Goal: Transaction & Acquisition: Purchase product/service

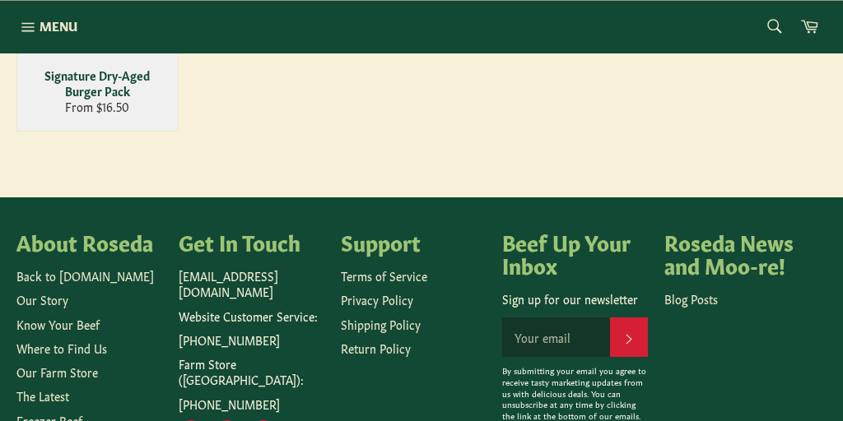
scroll to position [536, 0]
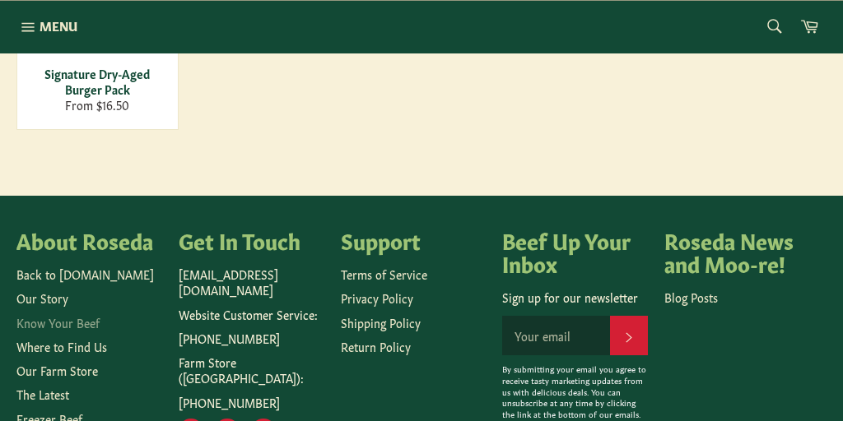
click at [80, 318] on link "Know Your Beef" at bounding box center [57, 322] width 83 height 16
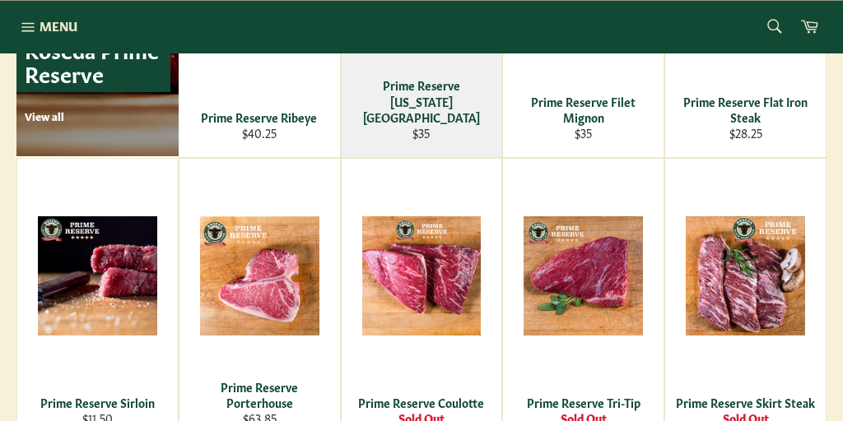
scroll to position [1230, 0]
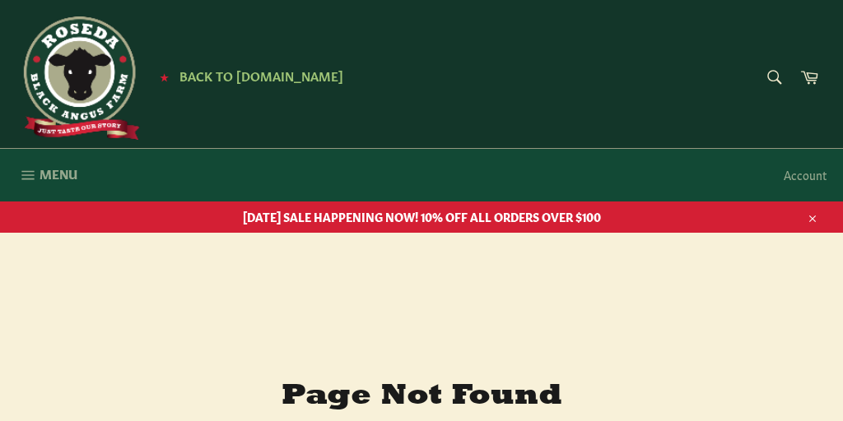
click at [49, 174] on span "Menu" at bounding box center [58, 173] width 38 height 17
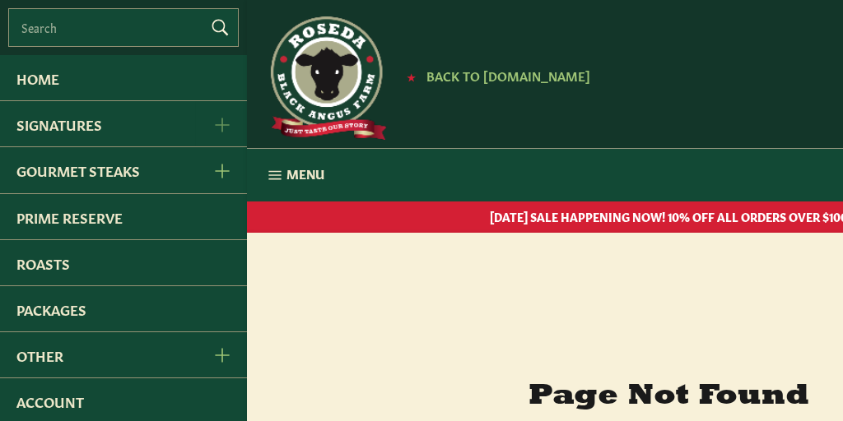
click at [226, 122] on icon "Signatures Menu" at bounding box center [222, 125] width 15 height 15
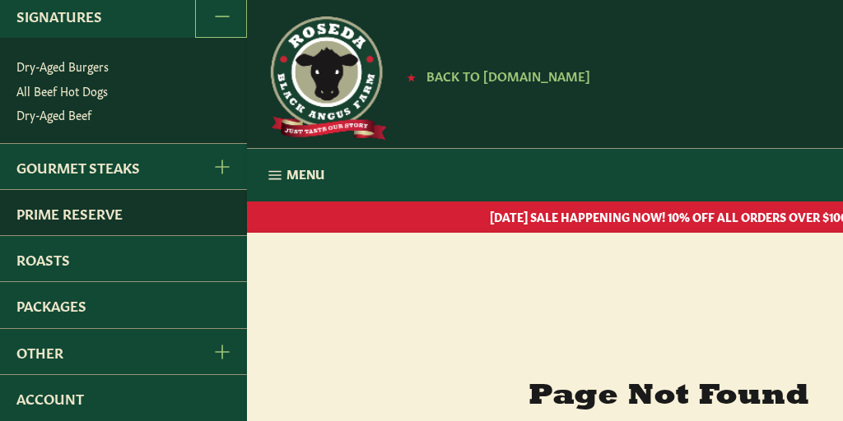
scroll to position [111, 0]
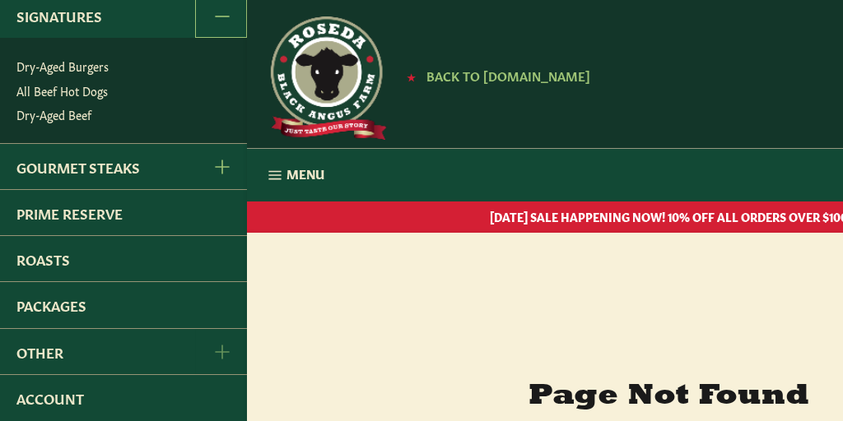
click at [224, 341] on button "Other Menu" at bounding box center [221, 351] width 52 height 45
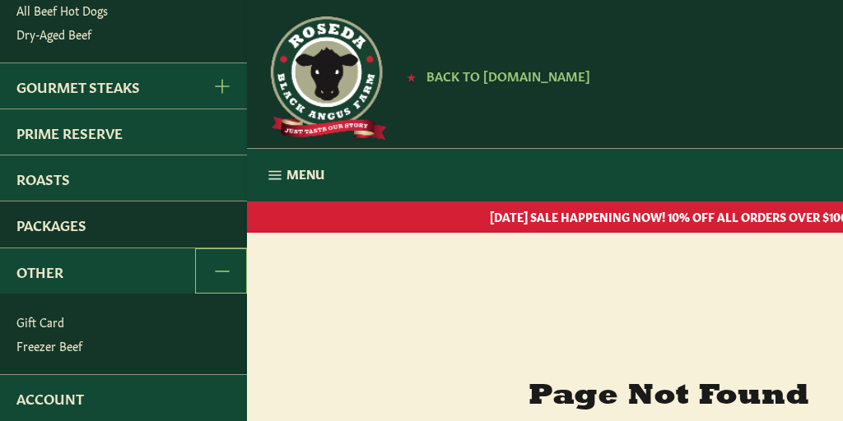
scroll to position [192, 0]
click at [196, 221] on link "Packages" at bounding box center [123, 224] width 247 height 45
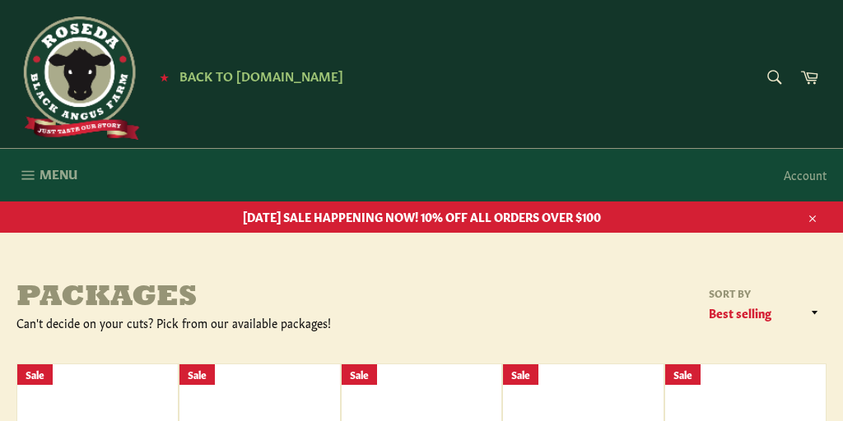
click at [55, 177] on span "Menu" at bounding box center [58, 173] width 38 height 17
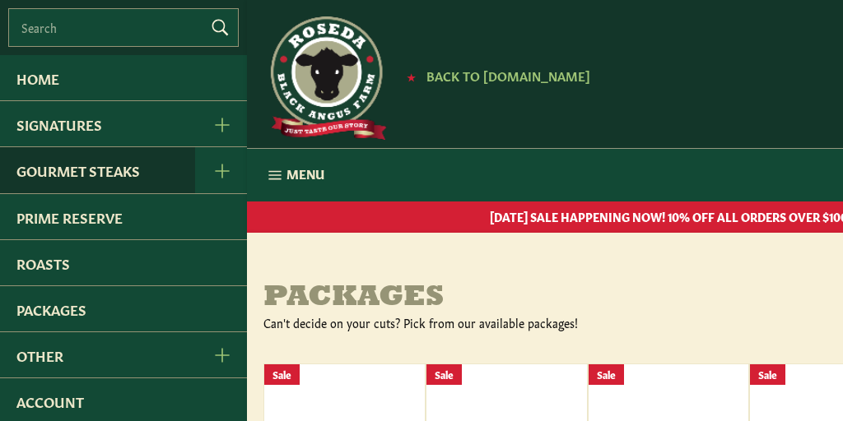
click at [96, 176] on link "Gourmet Steaks" at bounding box center [97, 169] width 195 height 45
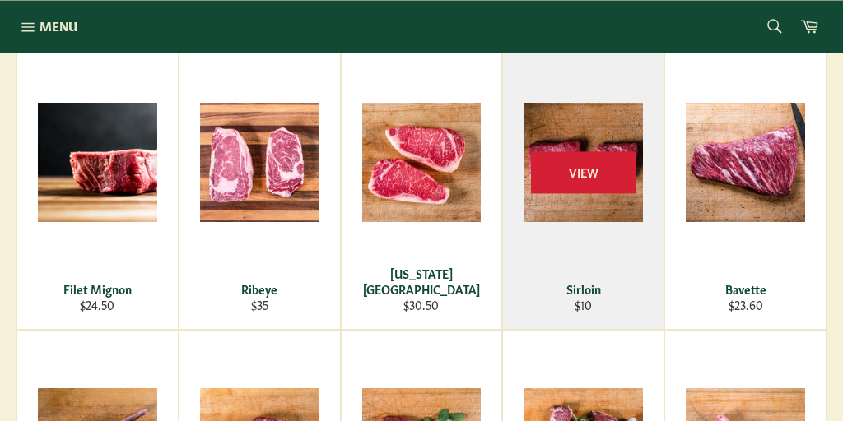
scroll to position [310, 0]
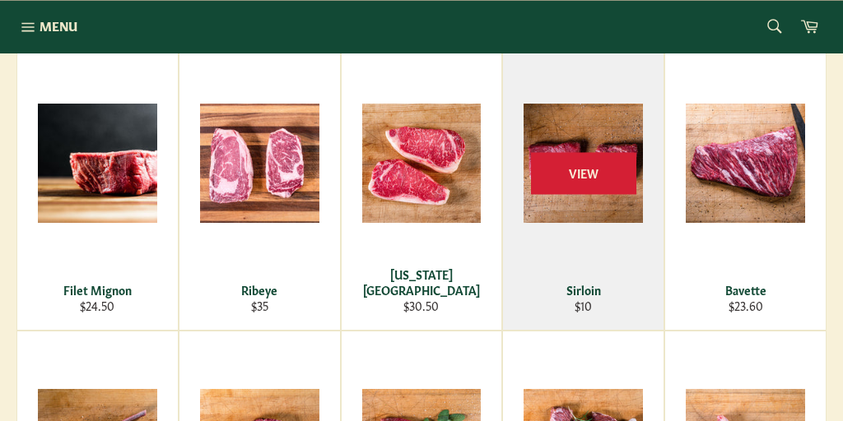
click at [585, 122] on div "View" at bounding box center [583, 188] width 160 height 284
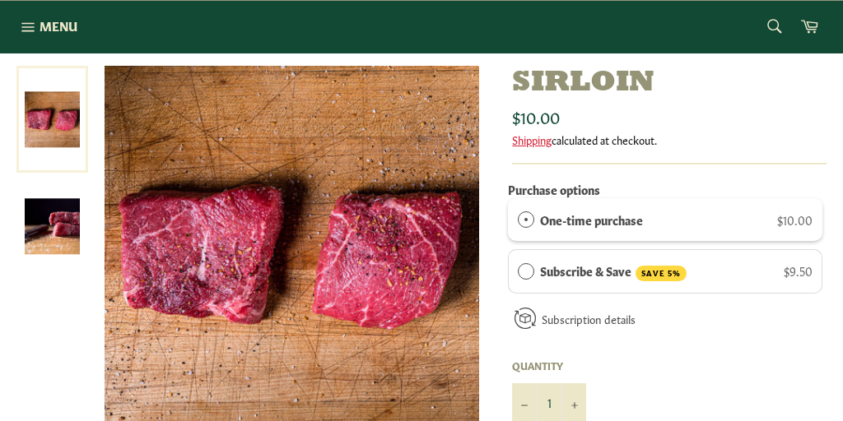
scroll to position [216, 0]
click at [207, 293] on img at bounding box center [292, 253] width 374 height 374
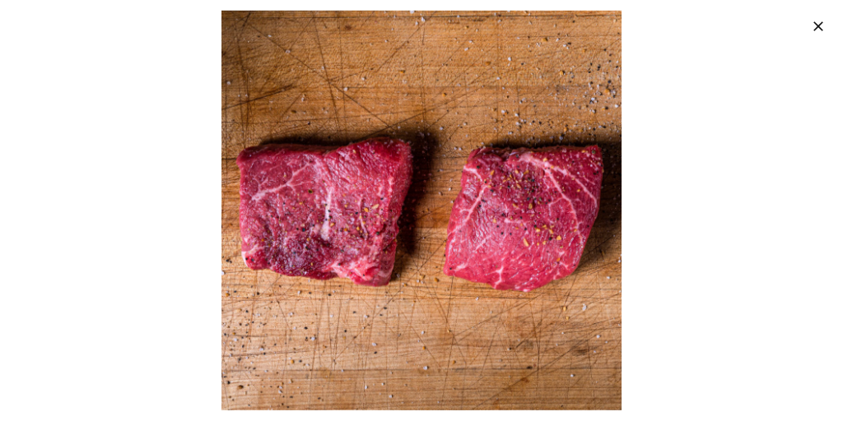
click at [815, 26] on icon "button" at bounding box center [818, 26] width 16 height 16
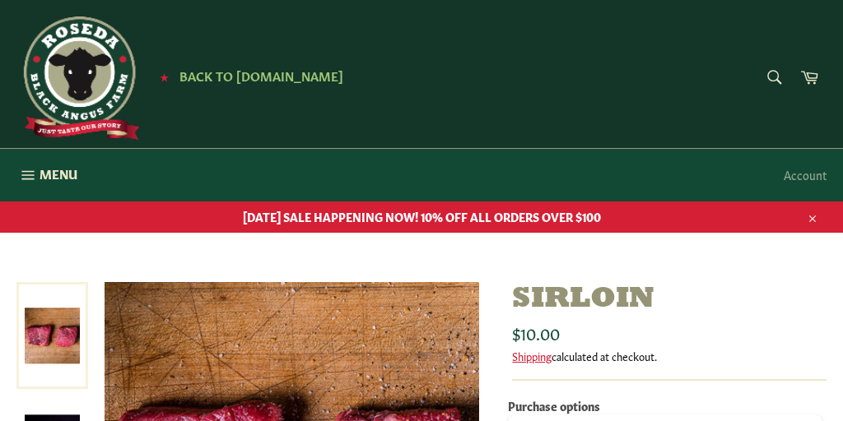
scroll to position [0, 0]
